Goal: Information Seeking & Learning: Check status

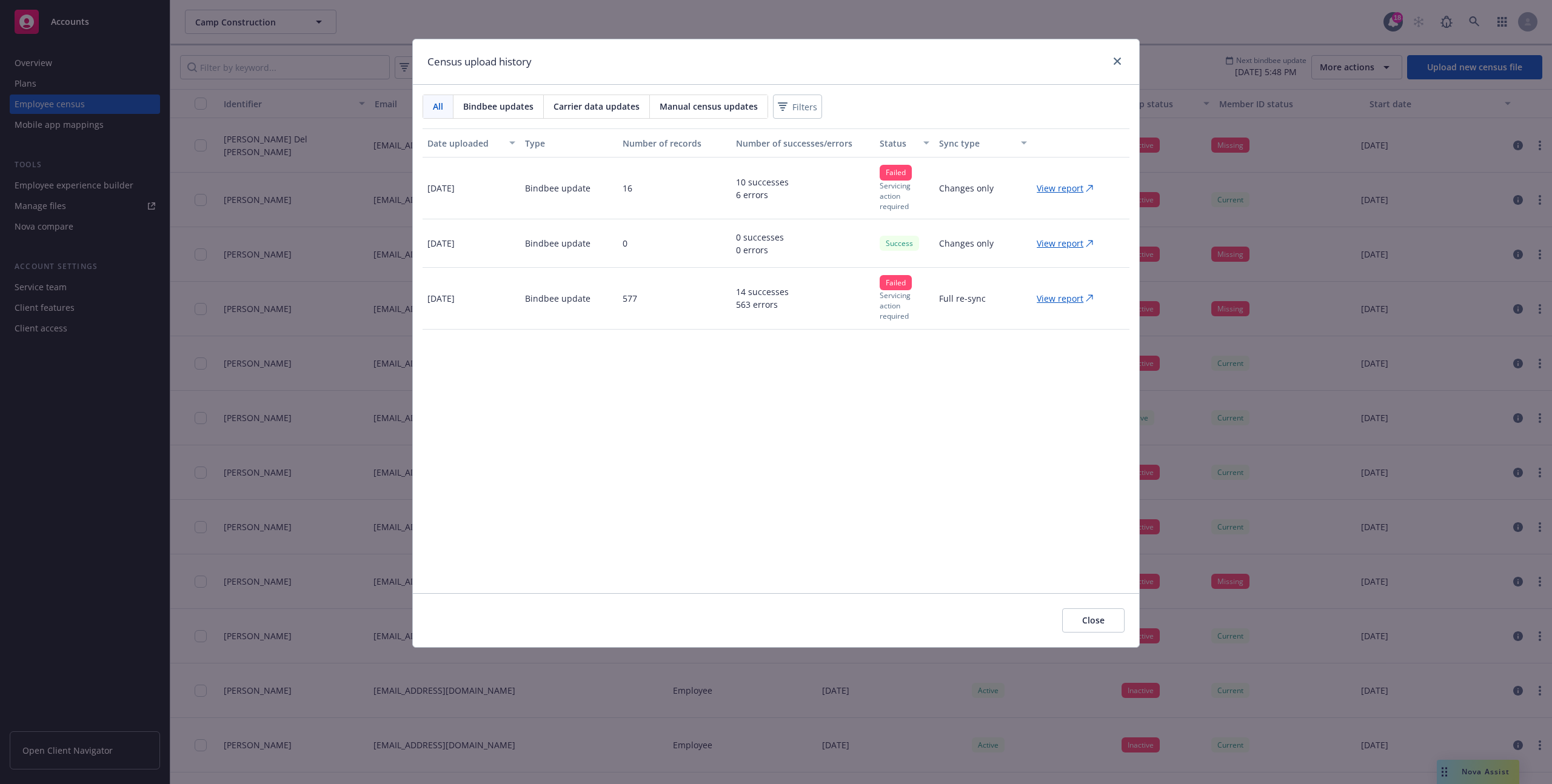
click at [1048, 303] on p "View report" at bounding box center [1060, 298] width 47 height 13
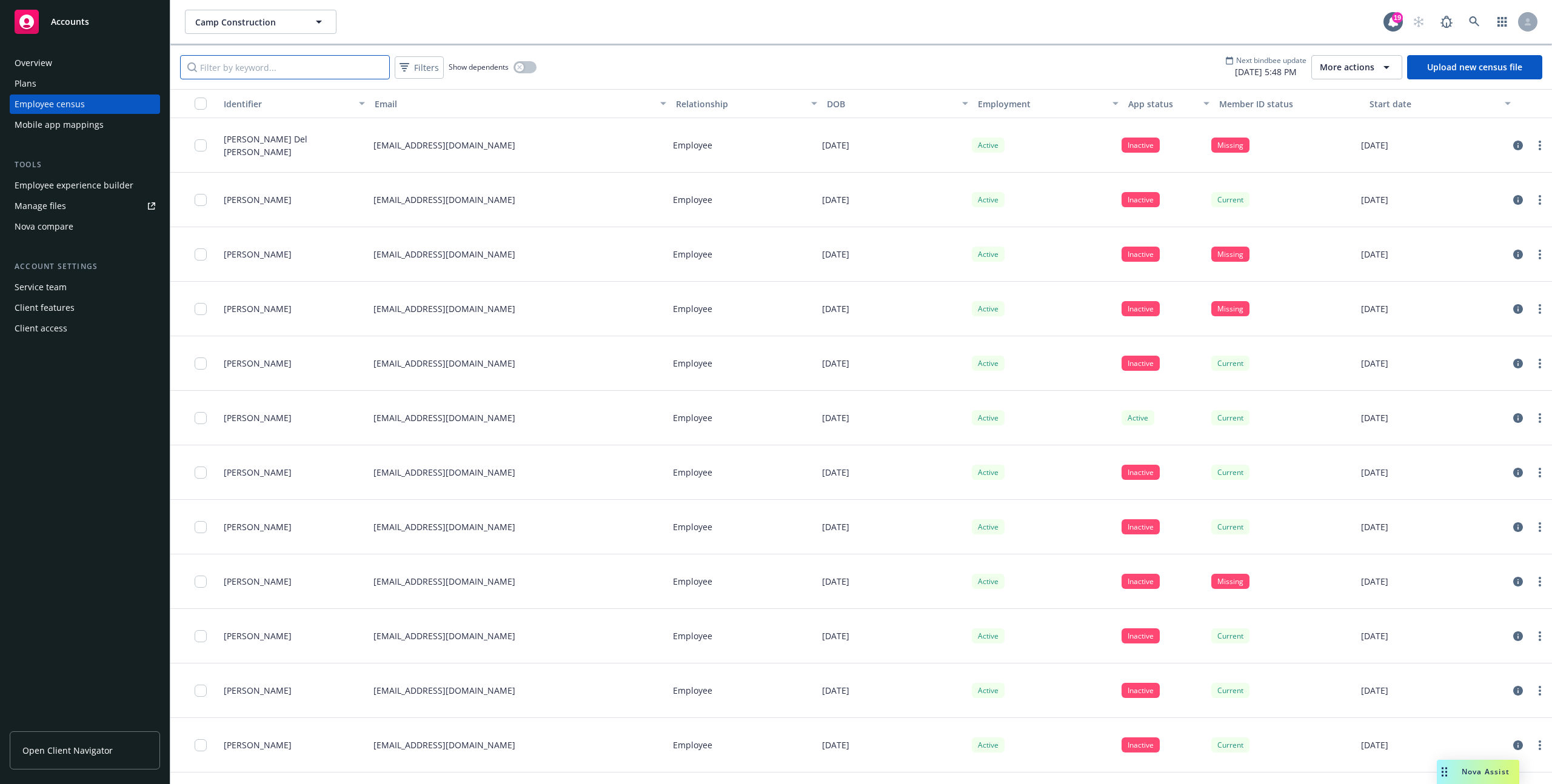
click at [229, 60] on input "Filter by keyword..." at bounding box center [285, 67] width 210 height 24
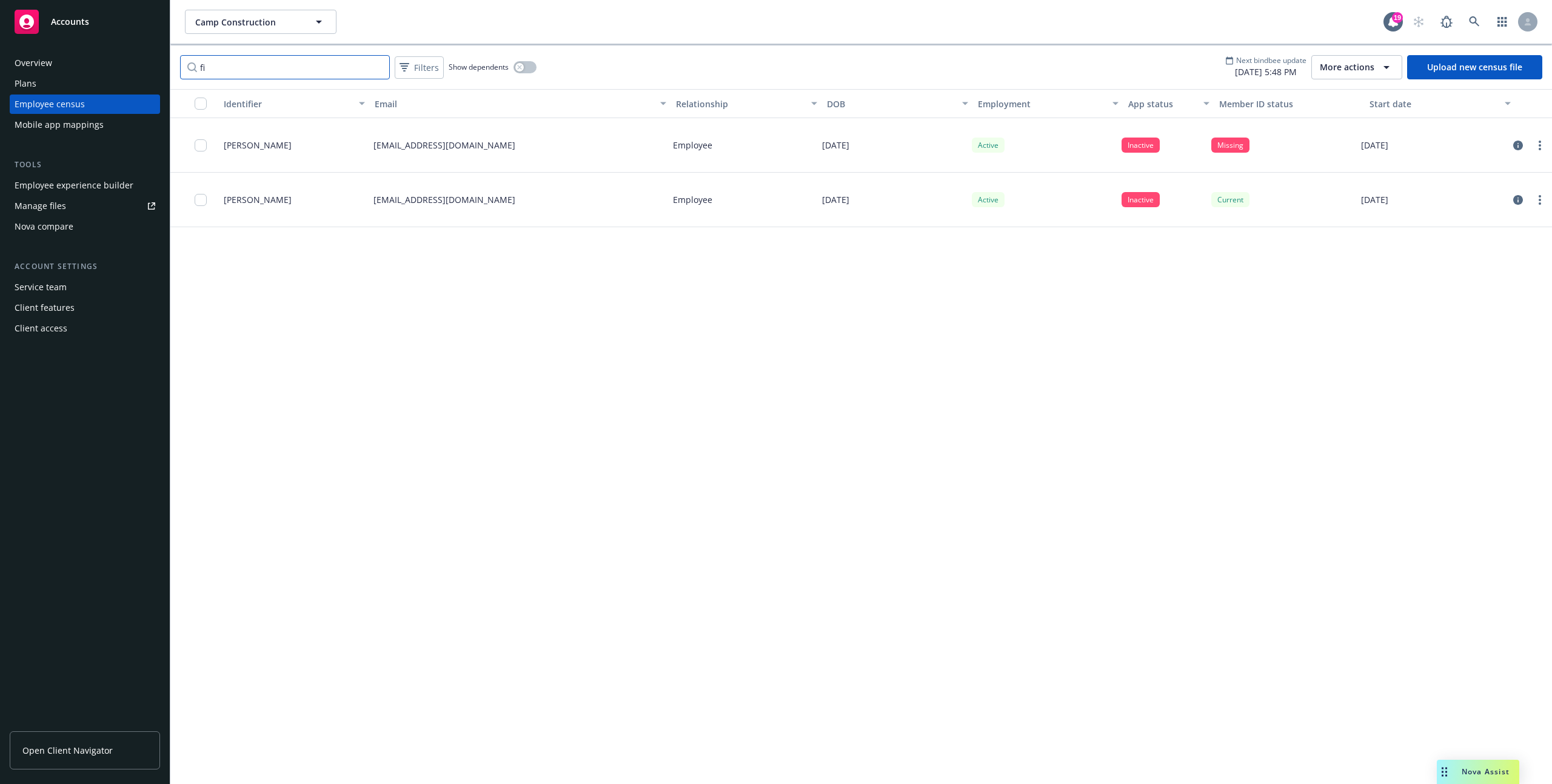
type input "f"
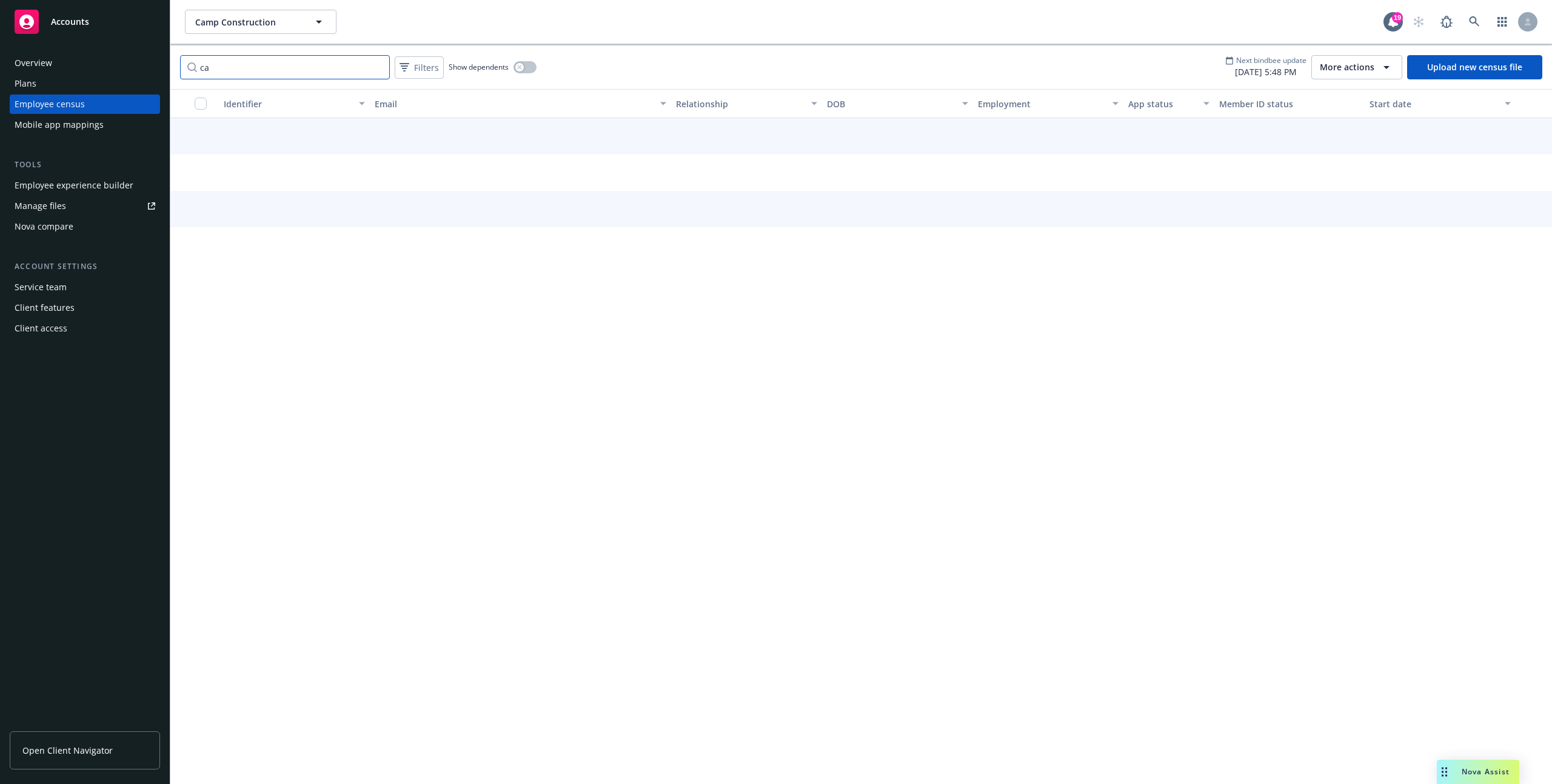
type input "c"
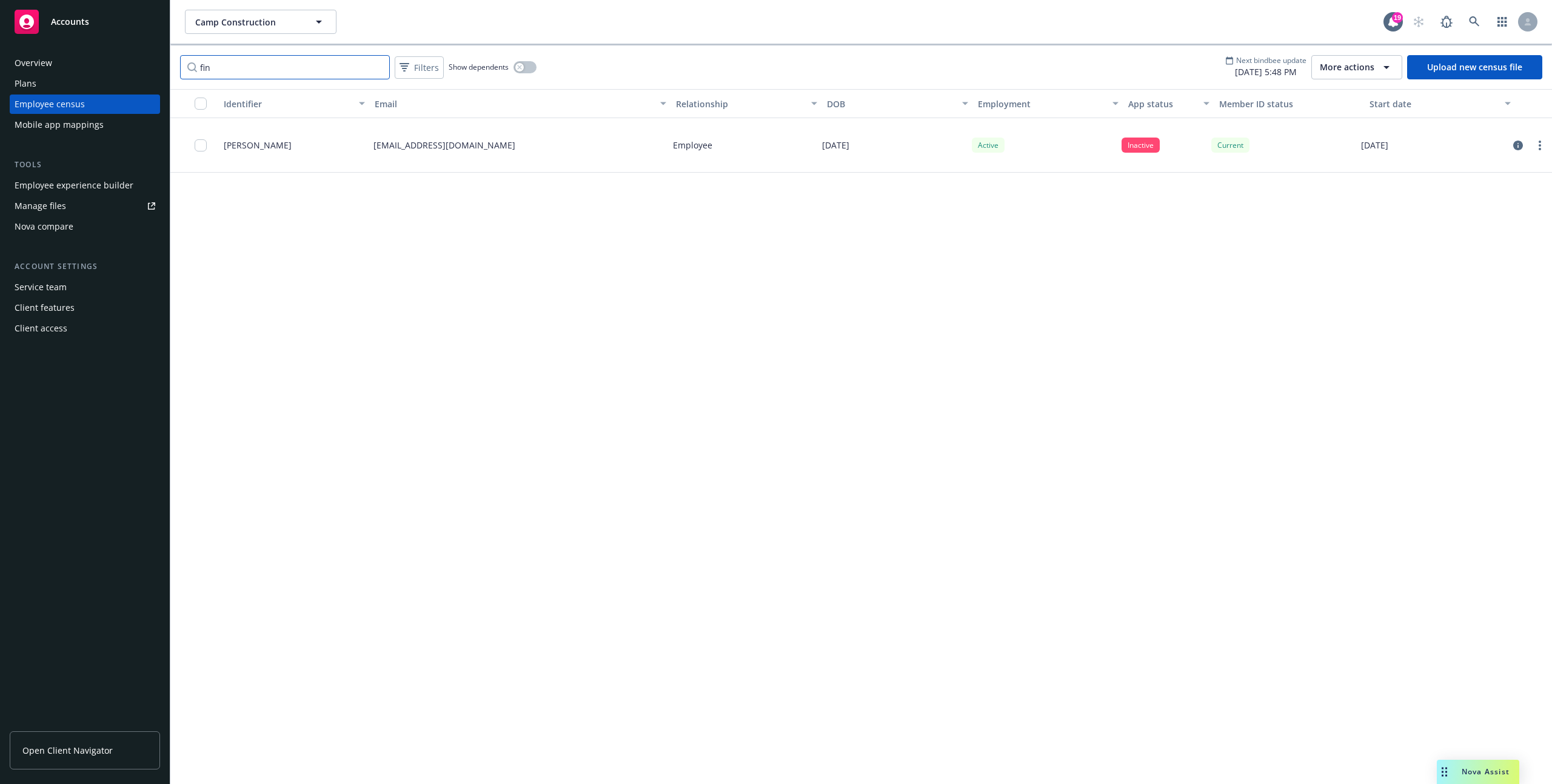
paste input "iteri"
type input "finiteri"
click at [526, 76] on div "finiteri Filters Show dependents" at bounding box center [359, 67] width 357 height 24
click at [526, 71] on button "button" at bounding box center [525, 67] width 23 height 12
click at [526, 66] on div "button" at bounding box center [529, 67] width 9 height 9
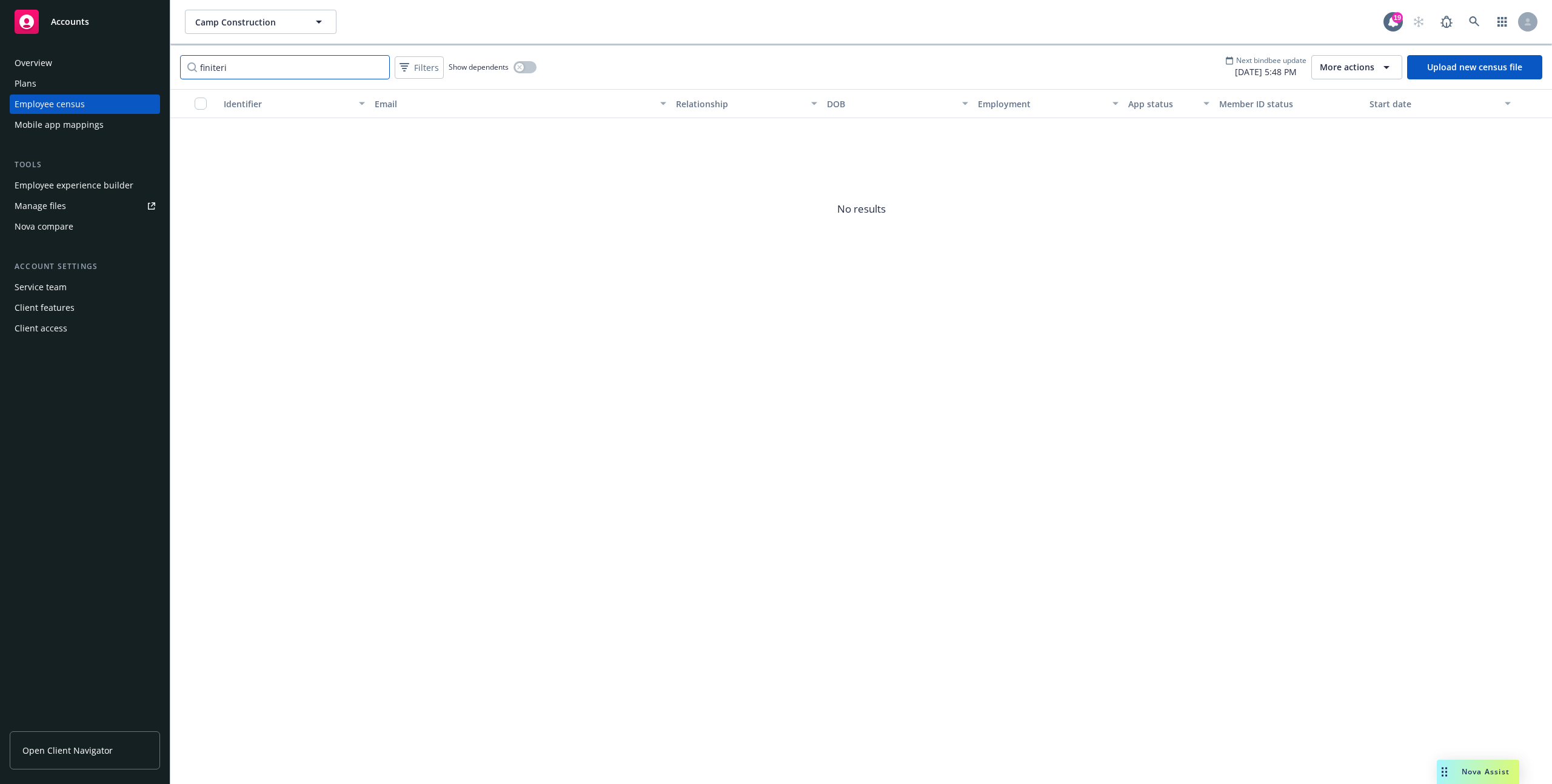
click at [278, 71] on input "finiteri" at bounding box center [285, 67] width 210 height 24
type input "finiteri"
